Goal: Information Seeking & Learning: Learn about a topic

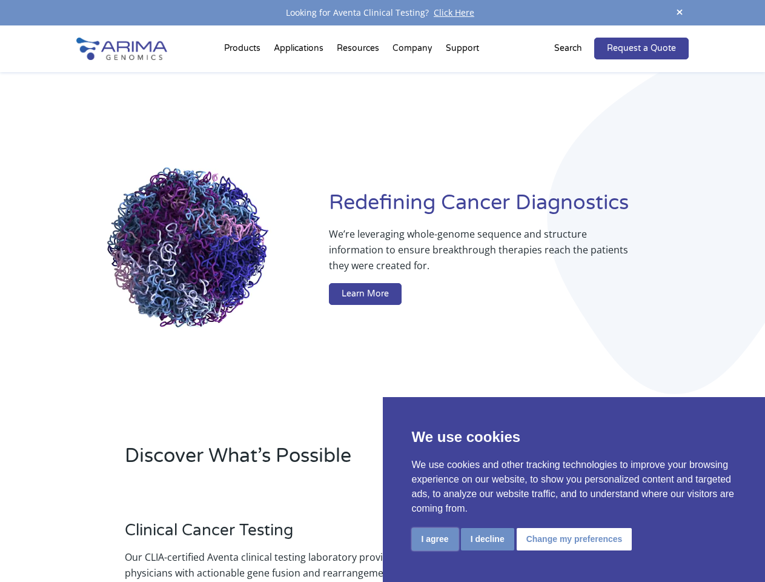
click at [435, 539] on button "I agree" at bounding box center [435, 539] width 47 height 22
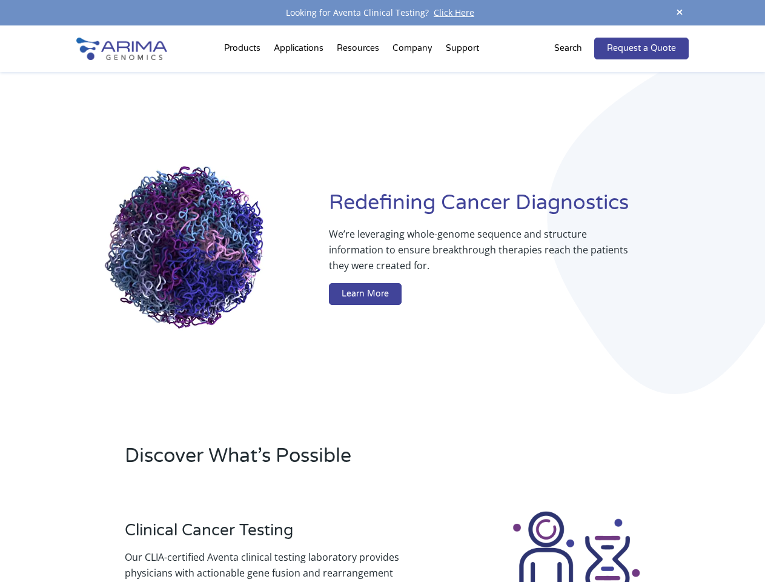
click at [487, 539] on div at bounding box center [576, 576] width 225 height 135
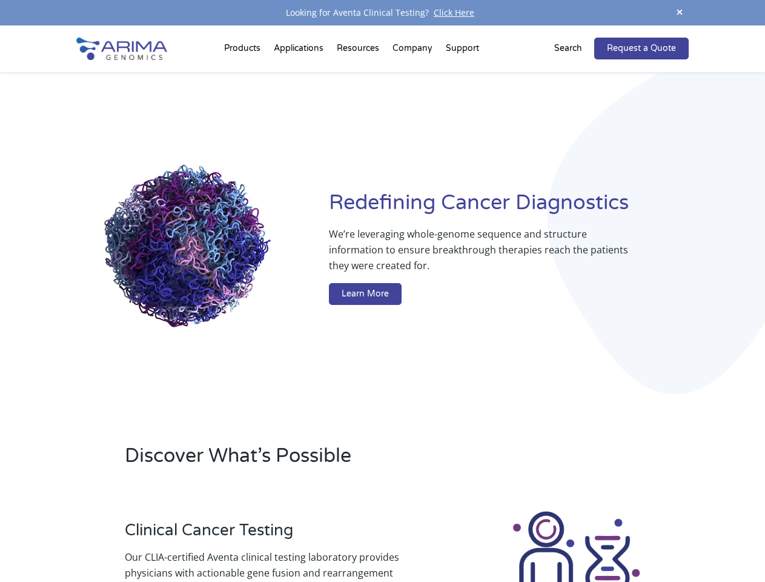
click at [573, 539] on img at bounding box center [576, 576] width 135 height 135
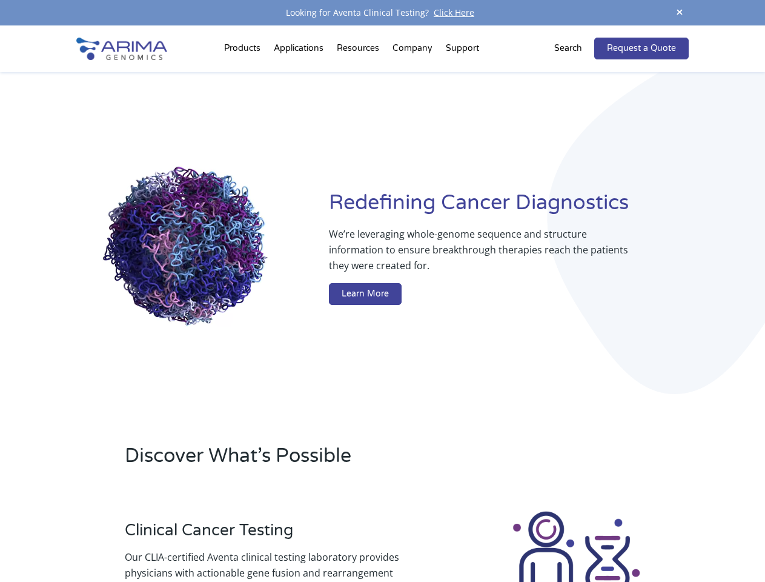
click at [680, 13] on span at bounding box center [680, 13] width 18 height 16
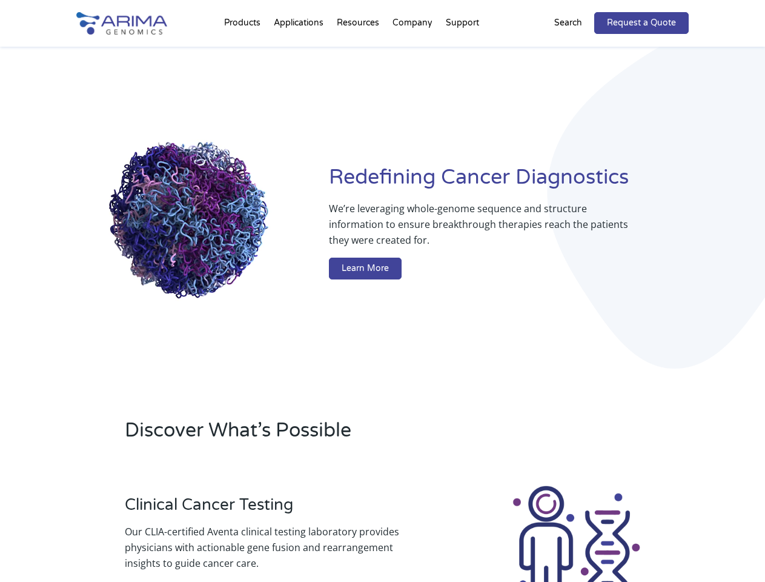
click at [244, 51] on div "Redefining [MEDICAL_DATA] Diagnostics We’re leveraging whole-genome sequence an…" at bounding box center [382, 224] width 612 height 355
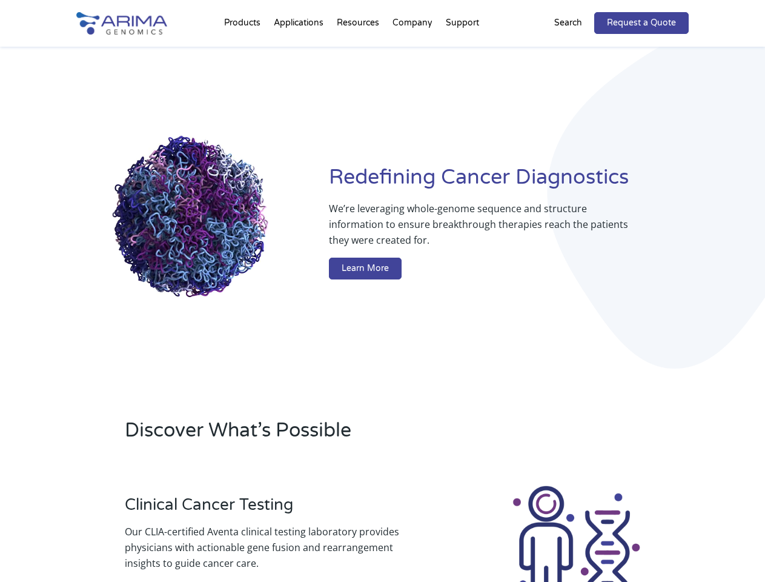
click at [359, 51] on div "Redefining [MEDICAL_DATA] Diagnostics We’re leveraging whole-genome sequence an…" at bounding box center [382, 224] width 612 height 355
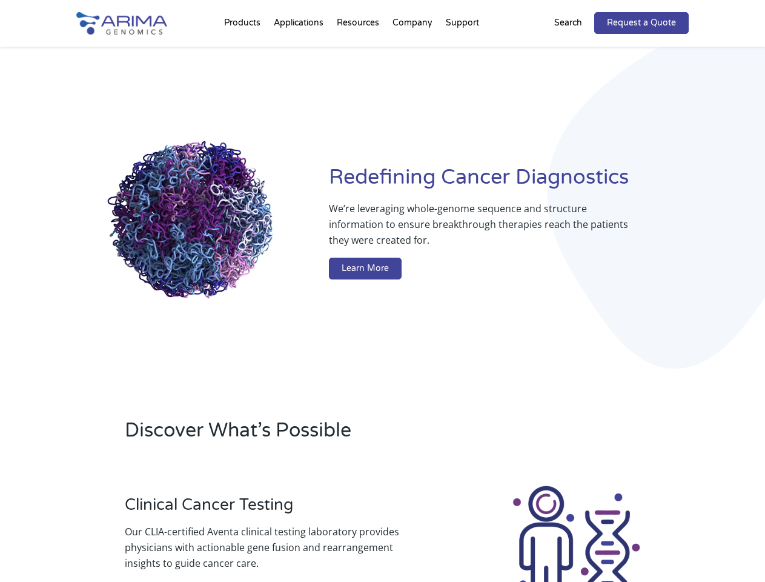
click at [413, 51] on div "Redefining [MEDICAL_DATA] Diagnostics We’re leveraging whole-genome sequence an…" at bounding box center [382, 224] width 612 height 355
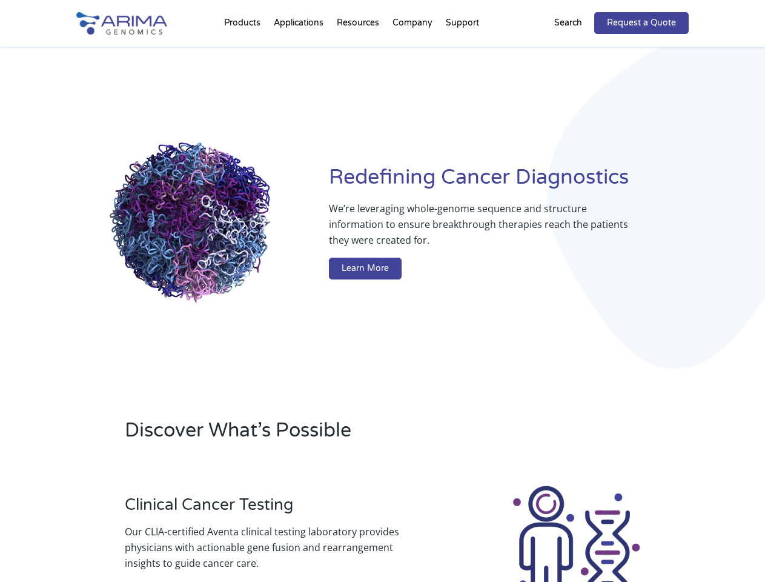
click at [462, 51] on div "Redefining [MEDICAL_DATA] Diagnostics We’re leveraging whole-genome sequence an…" at bounding box center [382, 224] width 612 height 355
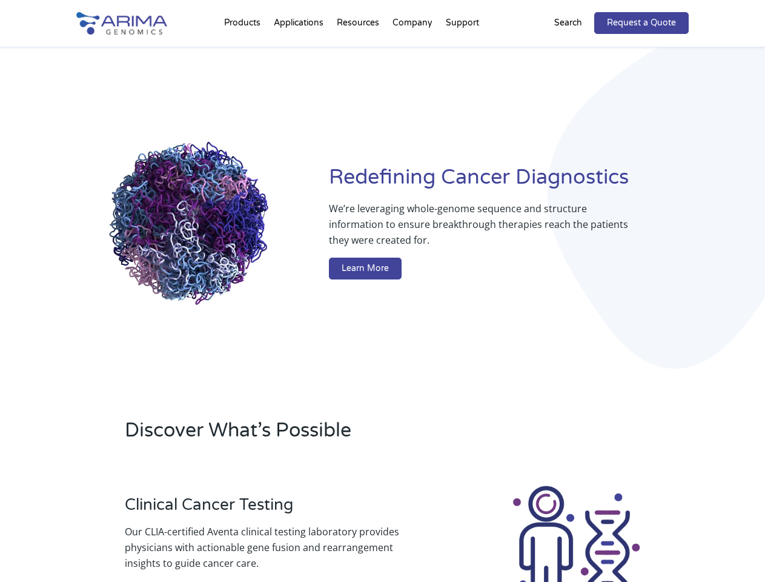
click at [576, 48] on div "Redefining [MEDICAL_DATA] Diagnostics We’re leveraging whole-genome sequence an…" at bounding box center [382, 224] width 612 height 355
